Goal: Obtain resource: Download file/media

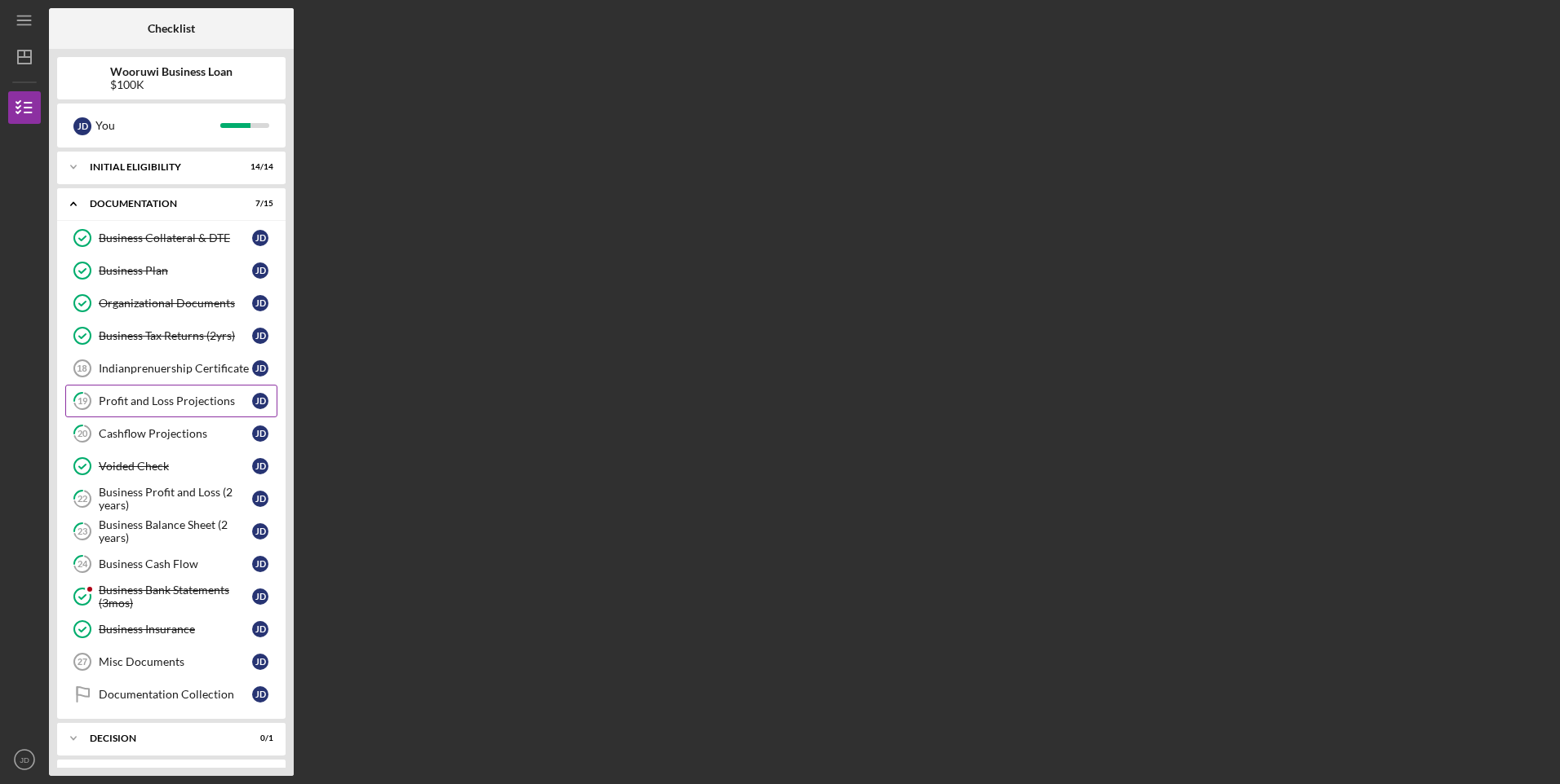
click at [193, 406] on div "Profit and Loss Projections" at bounding box center [175, 400] width 153 height 13
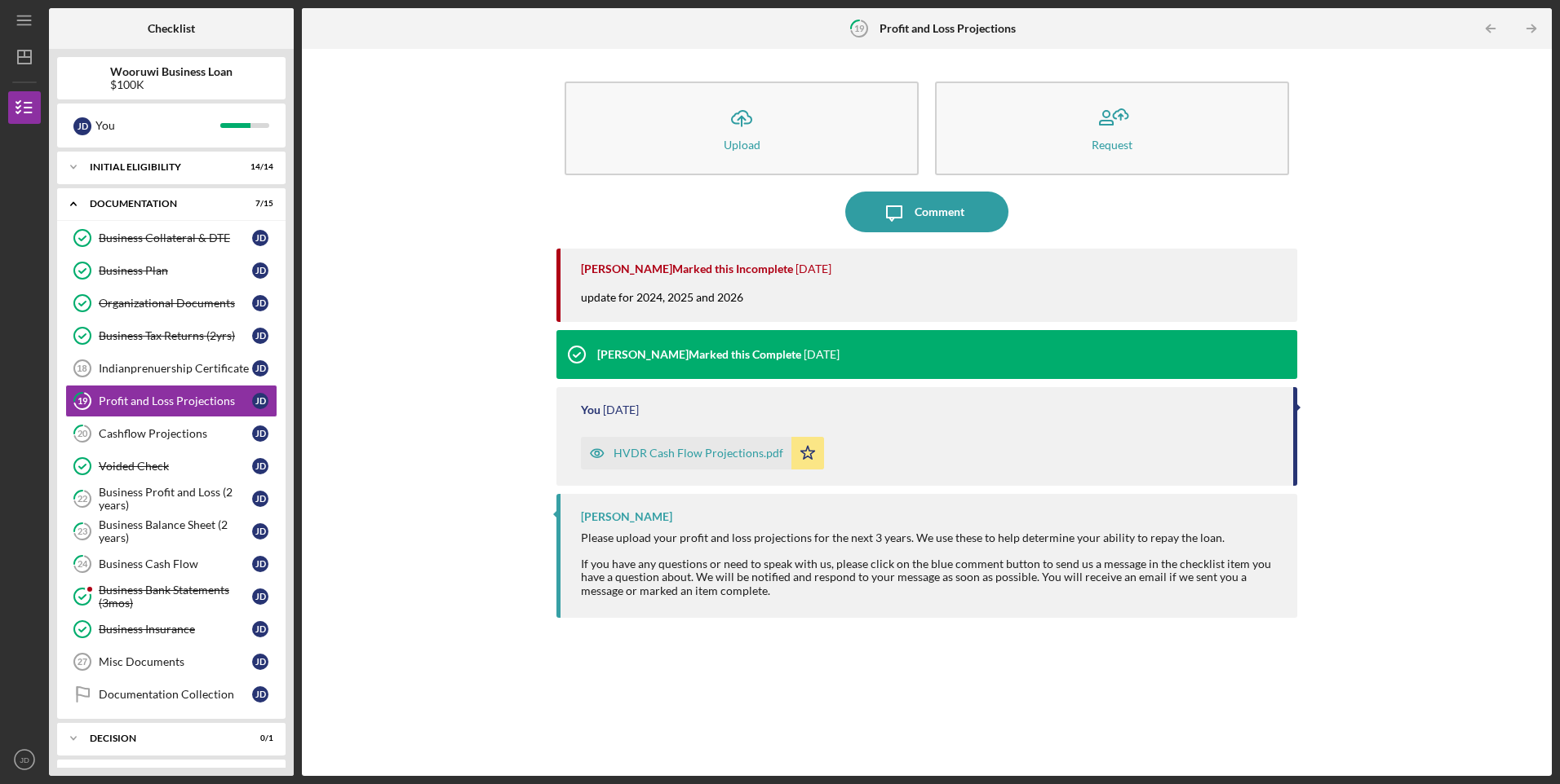
click at [667, 457] on div "HVDR Cash Flow Projections.pdf" at bounding box center [698, 453] width 170 height 13
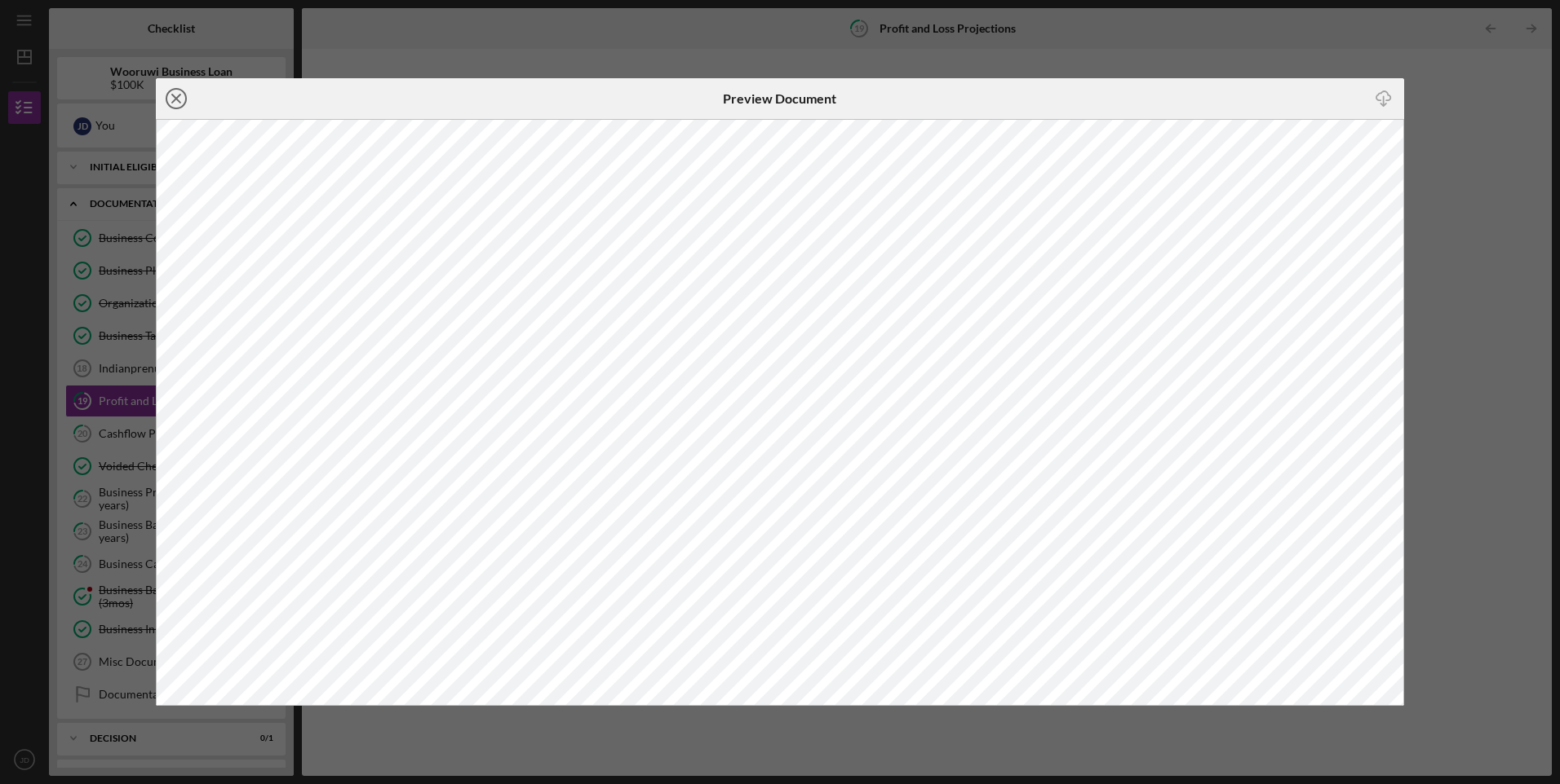
click at [179, 102] on line at bounding box center [176, 99] width 8 height 8
